Goal: Navigation & Orientation: Find specific page/section

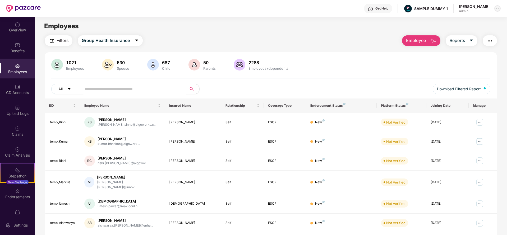
click at [497, 9] on img at bounding box center [497, 8] width 4 height 4
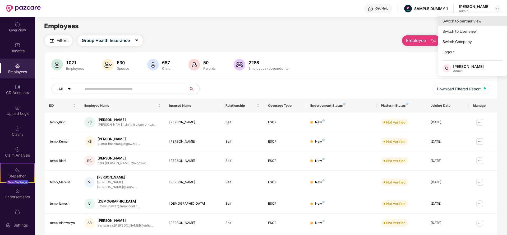
click at [470, 24] on div "Switch to partner view" at bounding box center [472, 21] width 69 height 10
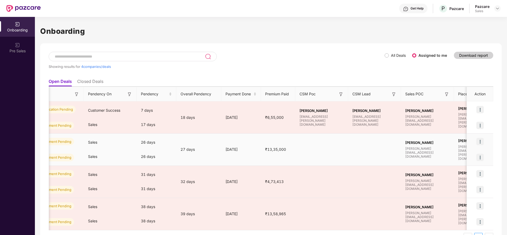
scroll to position [0, 169]
